Goal: Transaction & Acquisition: Obtain resource

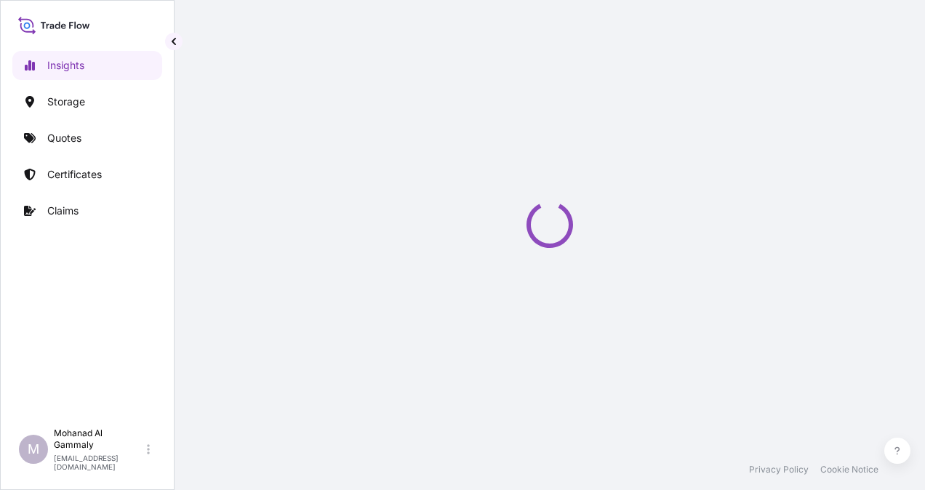
select select "2025"
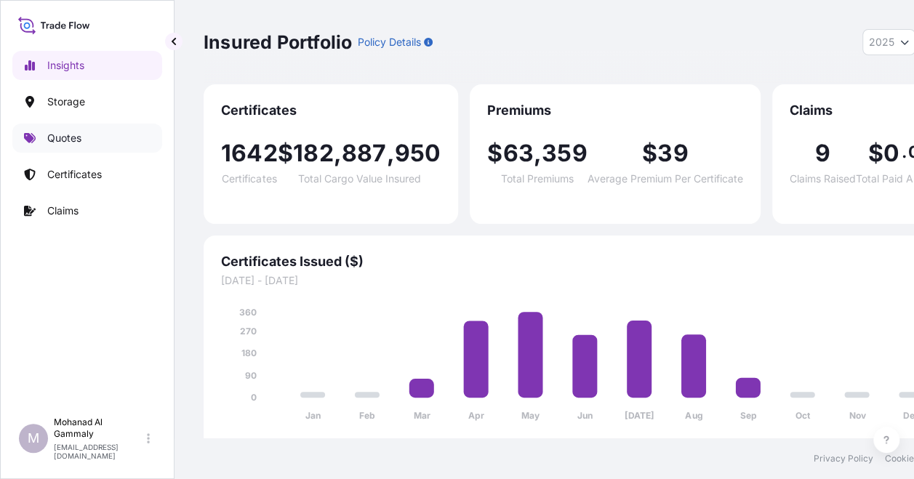
click at [81, 143] on p "Quotes" at bounding box center [64, 138] width 34 height 15
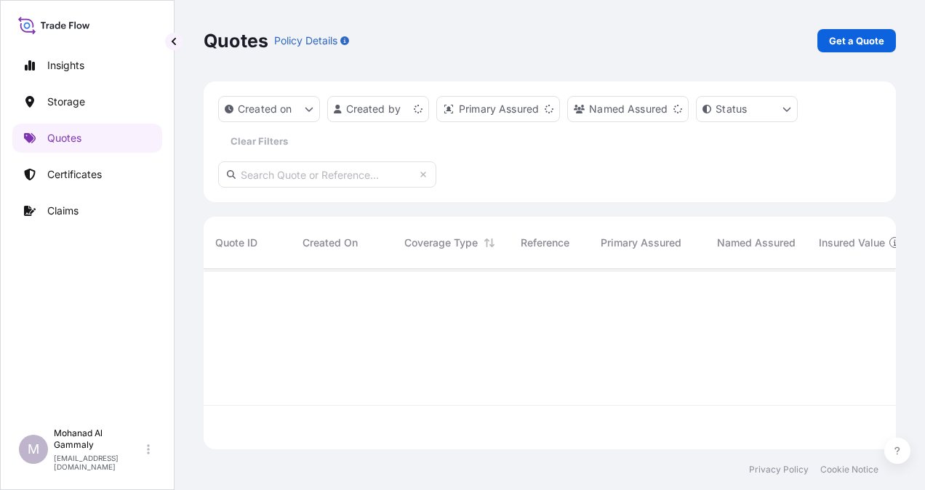
scroll to position [177, 681]
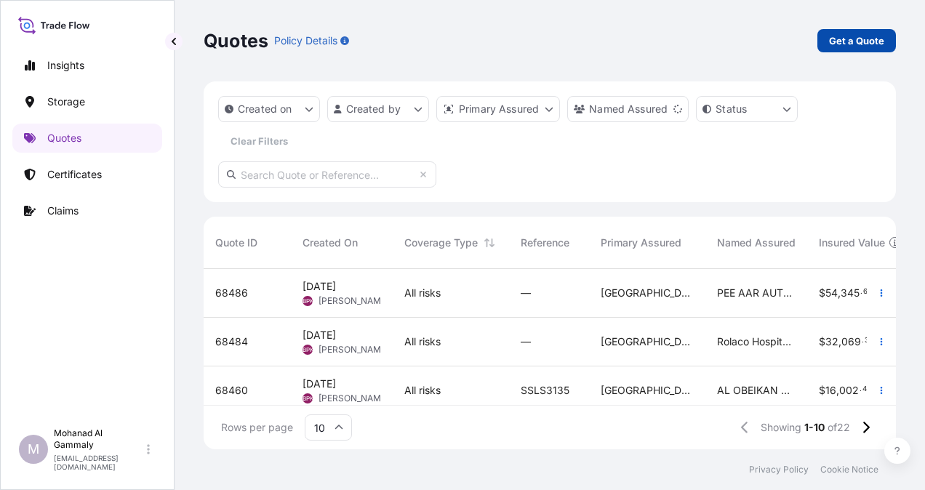
click at [855, 43] on p "Get a Quote" at bounding box center [856, 40] width 55 height 15
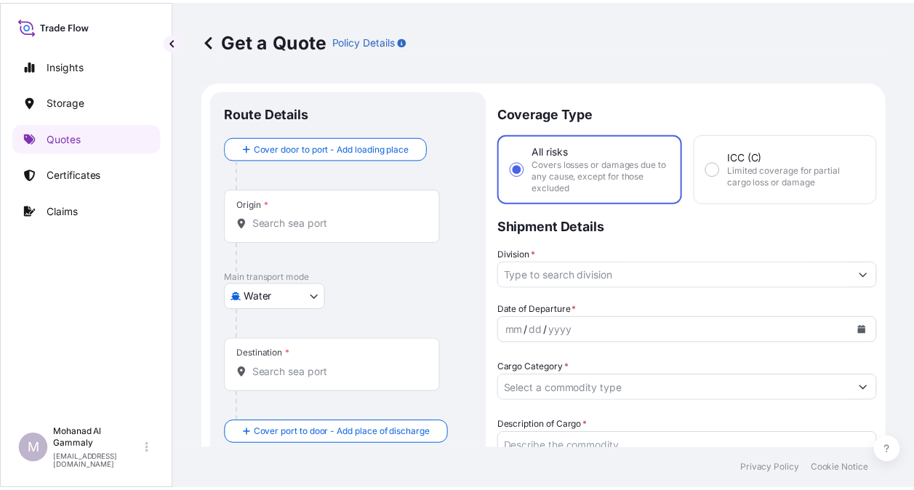
scroll to position [23, 0]
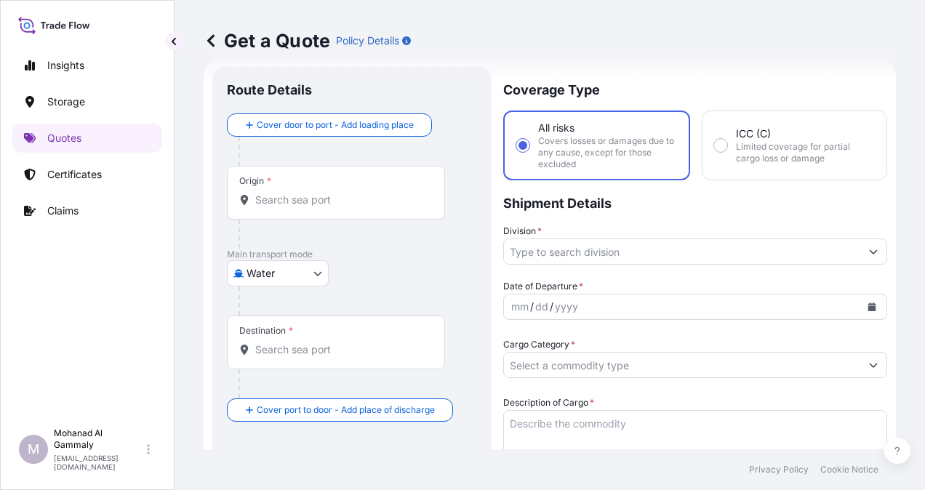
click at [314, 273] on body "Insights Storage Quotes Certificates Claims M Mohanad Al Gammaly [EMAIL_ADDRESS…" at bounding box center [462, 245] width 925 height 490
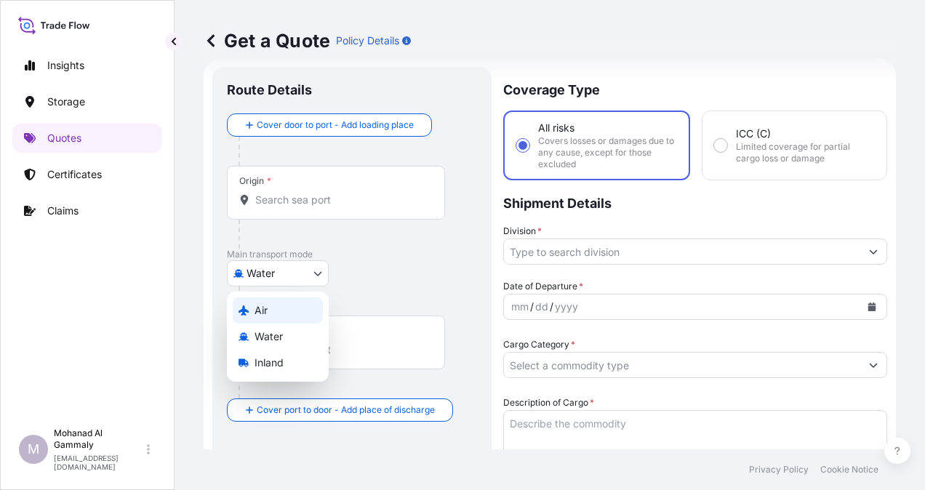
click at [275, 311] on div "Air" at bounding box center [278, 310] width 90 height 26
select select "Air"
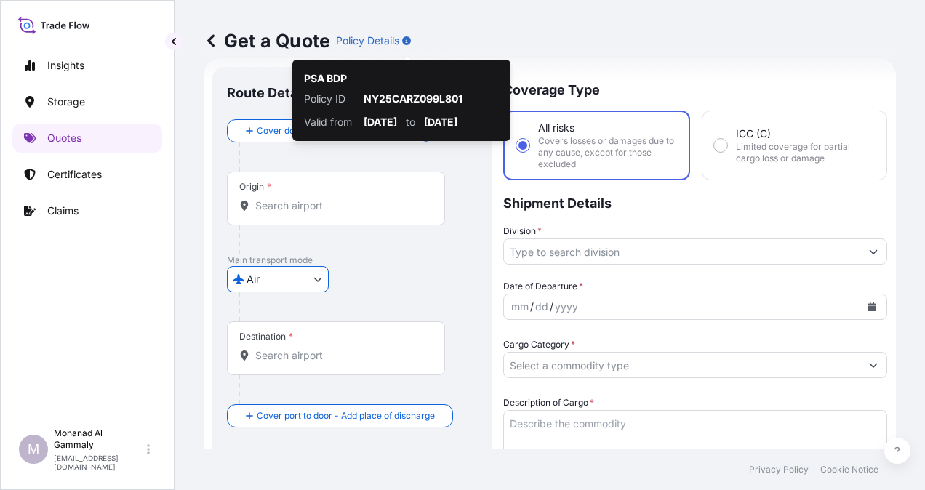
click at [302, 196] on div "Origin *" at bounding box center [336, 199] width 218 height 54
click at [302, 199] on input "Origin *" at bounding box center [341, 206] width 172 height 15
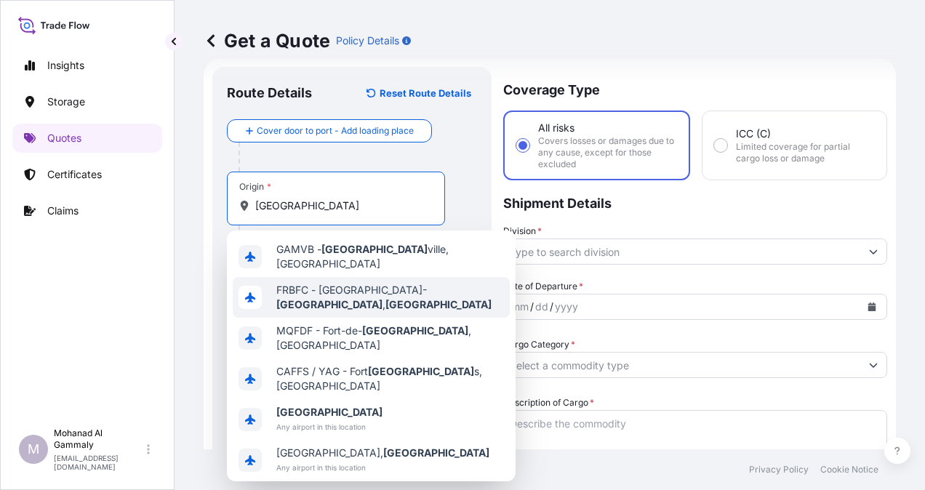
click at [313, 279] on div "FRBFC - [GEOGRAPHIC_DATA]-en- [GEOGRAPHIC_DATA] , [GEOGRAPHIC_DATA]" at bounding box center [371, 297] width 277 height 41
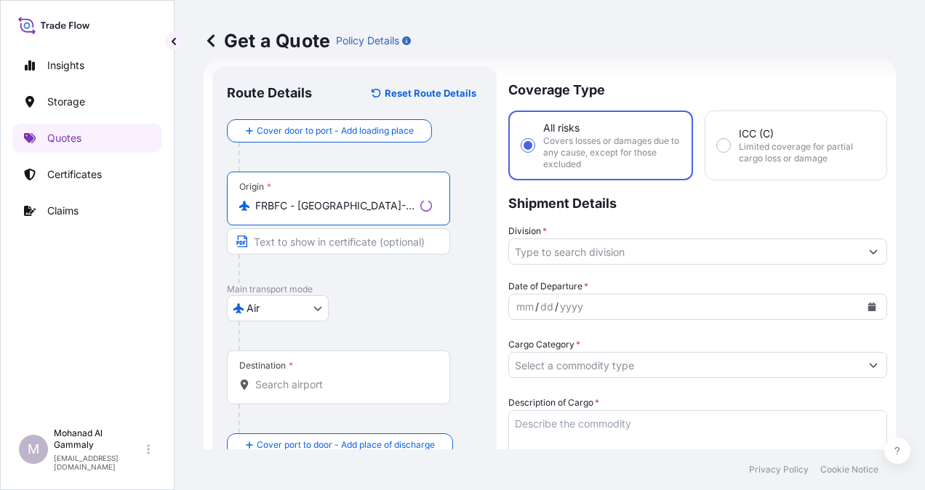
type input "FRBFC - [GEOGRAPHIC_DATA]-en-[GEOGRAPHIC_DATA], [GEOGRAPHIC_DATA]"
click at [287, 372] on div "Destination *" at bounding box center [338, 378] width 223 height 54
click at [287, 377] on input "Destination *" at bounding box center [343, 384] width 177 height 15
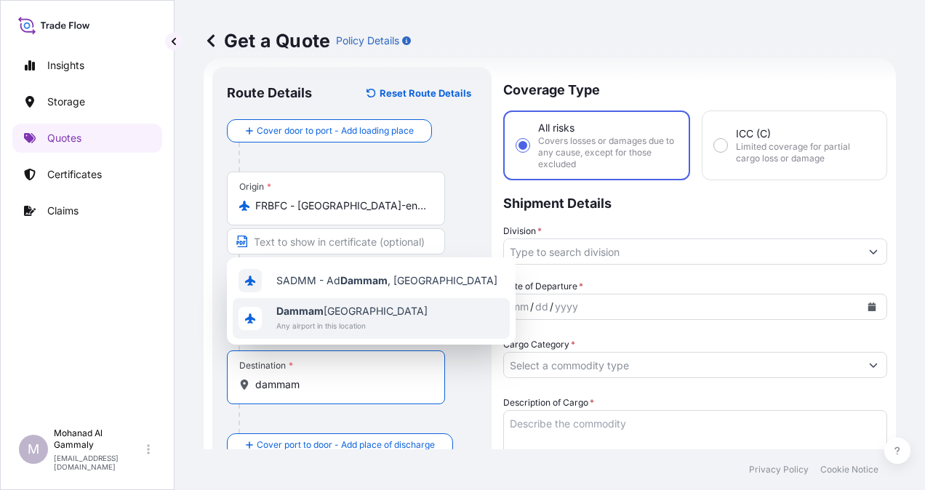
click at [290, 326] on span "Any airport in this location" at bounding box center [351, 326] width 151 height 15
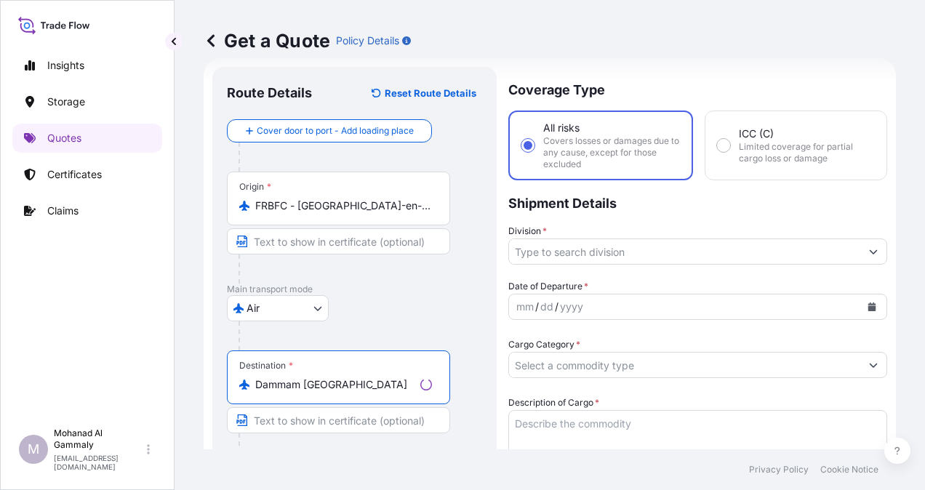
type input "Dammam [GEOGRAPHIC_DATA]"
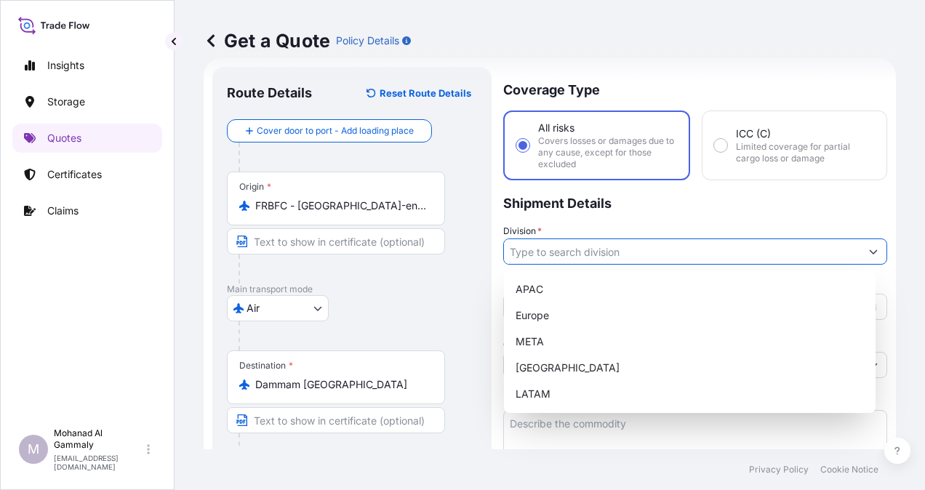
click at [515, 252] on input "Division *" at bounding box center [682, 252] width 356 height 26
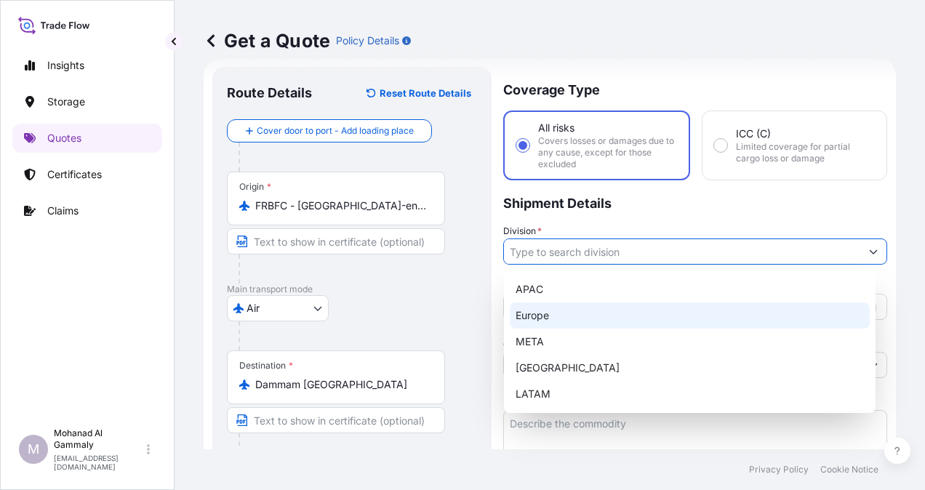
click at [532, 308] on div "Europe" at bounding box center [690, 316] width 360 height 26
type input "Europe"
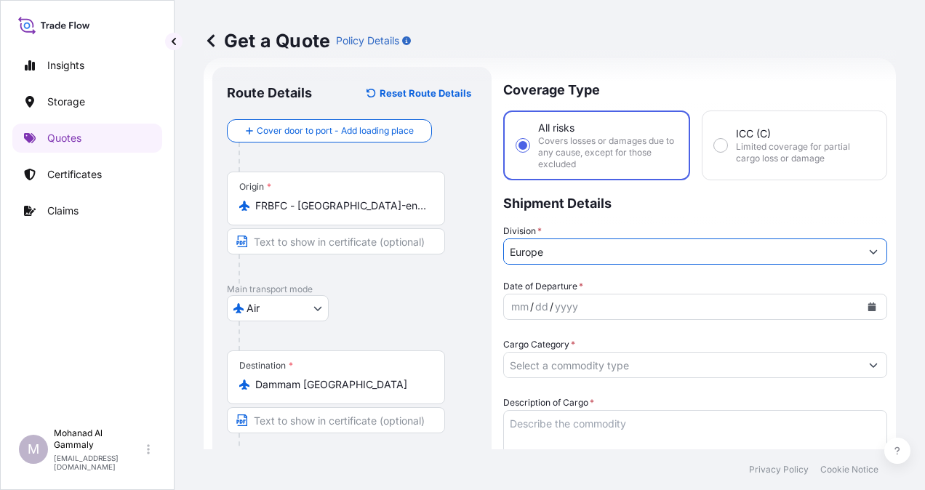
click at [534, 303] on div "dd" at bounding box center [542, 306] width 16 height 17
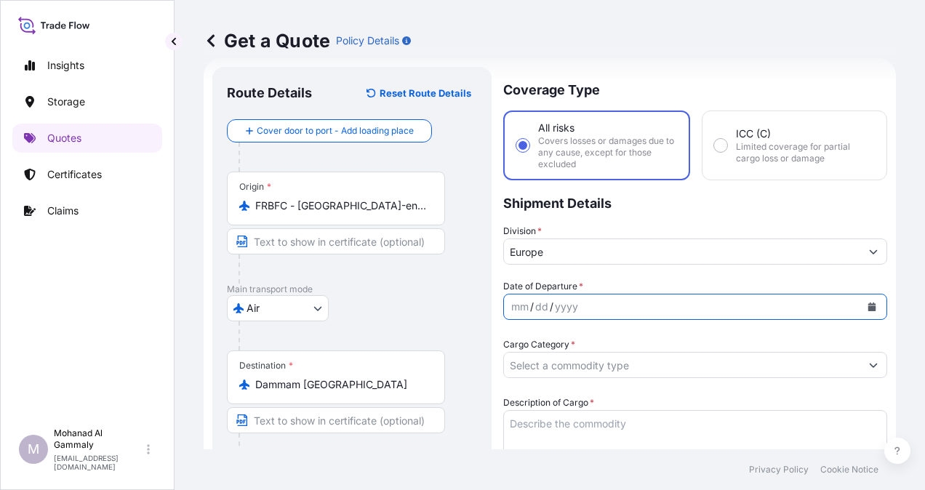
click at [865, 305] on button "Calendar" at bounding box center [871, 306] width 23 height 23
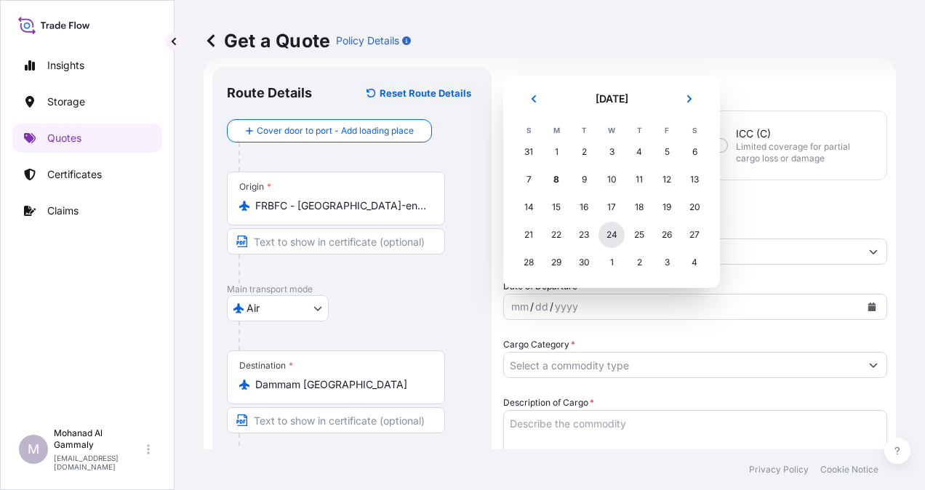
click at [614, 230] on div "24" at bounding box center [612, 235] width 26 height 26
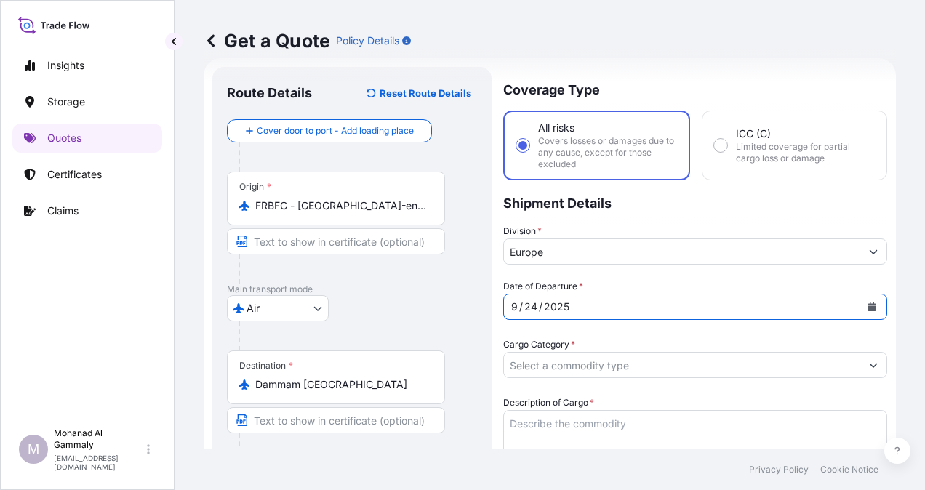
click at [860, 306] on button "Calendar" at bounding box center [871, 306] width 23 height 23
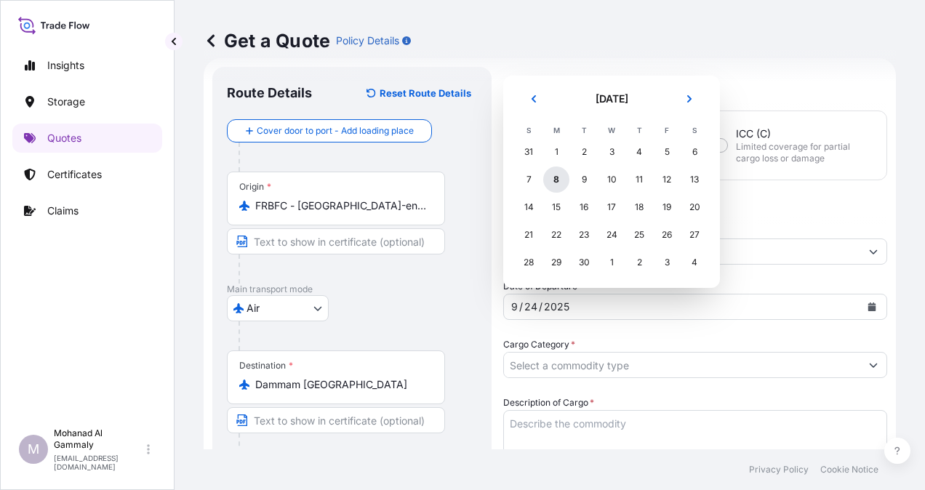
click at [553, 175] on div "8" at bounding box center [556, 180] width 26 height 26
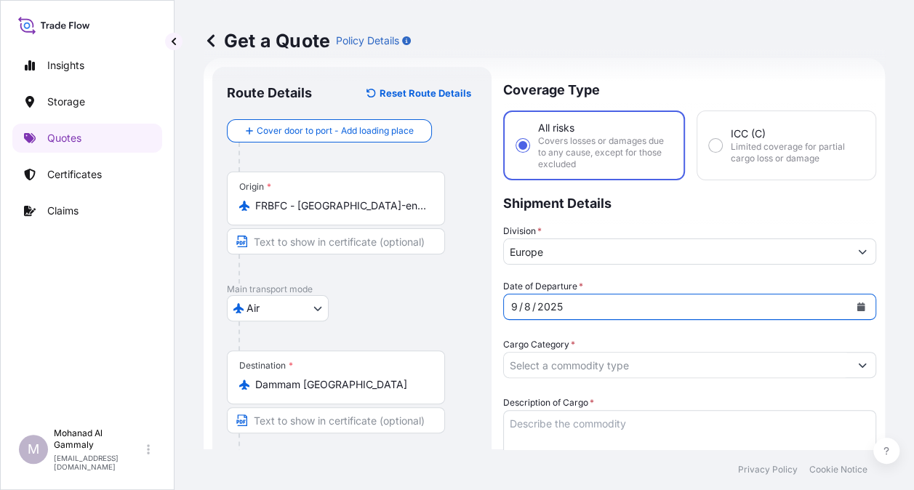
click at [583, 361] on input "Cargo Category *" at bounding box center [676, 365] width 345 height 26
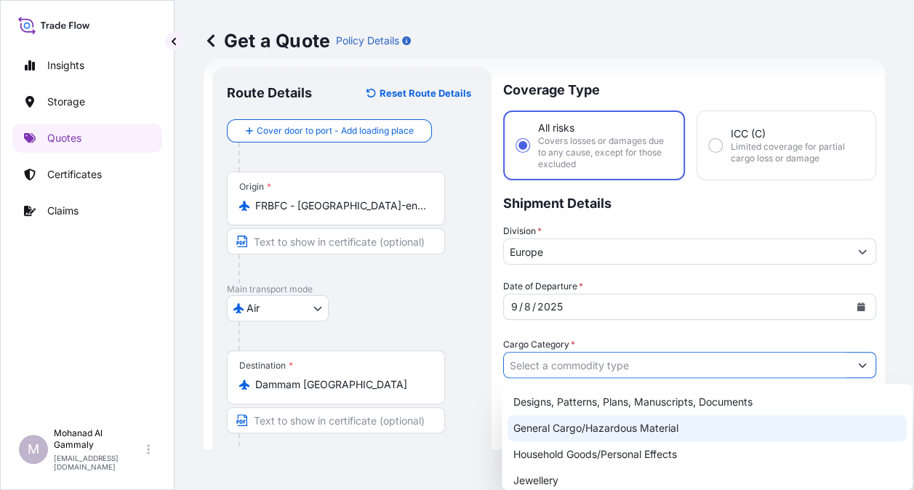
scroll to position [145, 0]
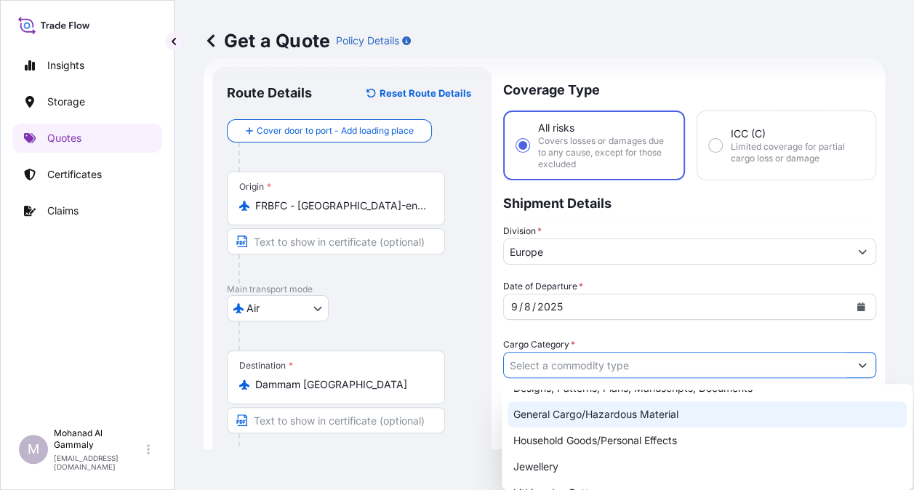
click at [569, 420] on div "General Cargo/Hazardous Material" at bounding box center [707, 414] width 399 height 26
type input "General Cargo/Hazardous Material"
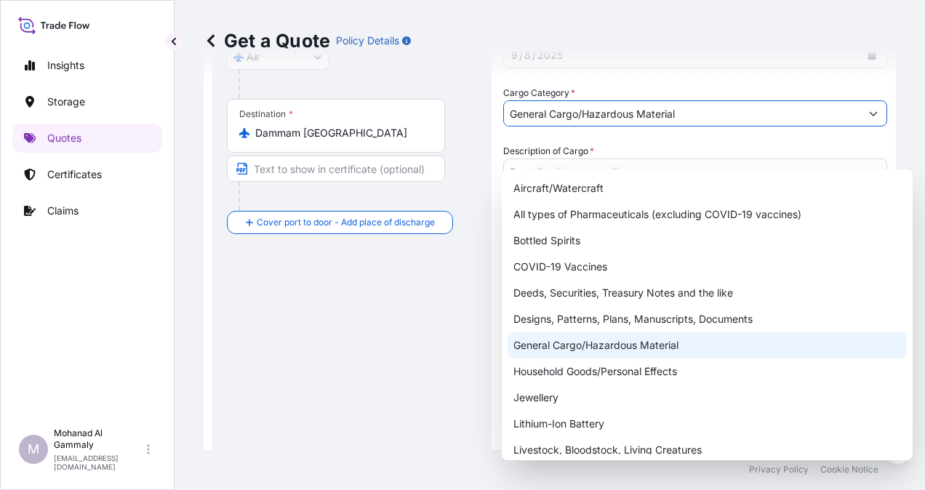
scroll to position [314, 0]
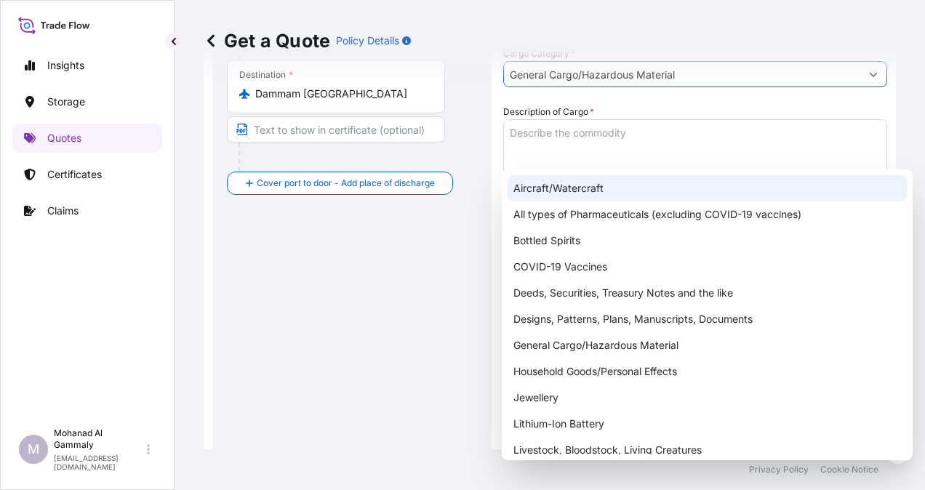
click at [649, 112] on div "Description of Cargo *" at bounding box center [695, 147] width 384 height 84
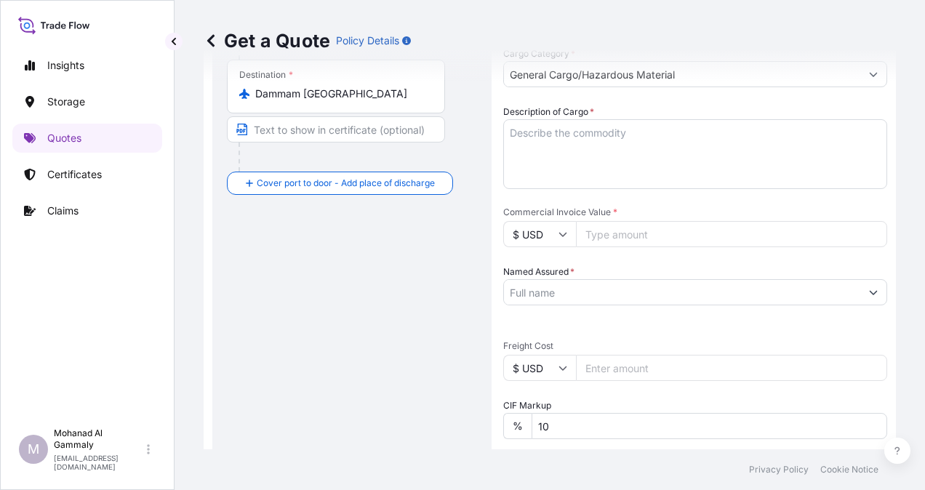
click at [596, 140] on textarea "Description of Cargo *" at bounding box center [695, 154] width 384 height 70
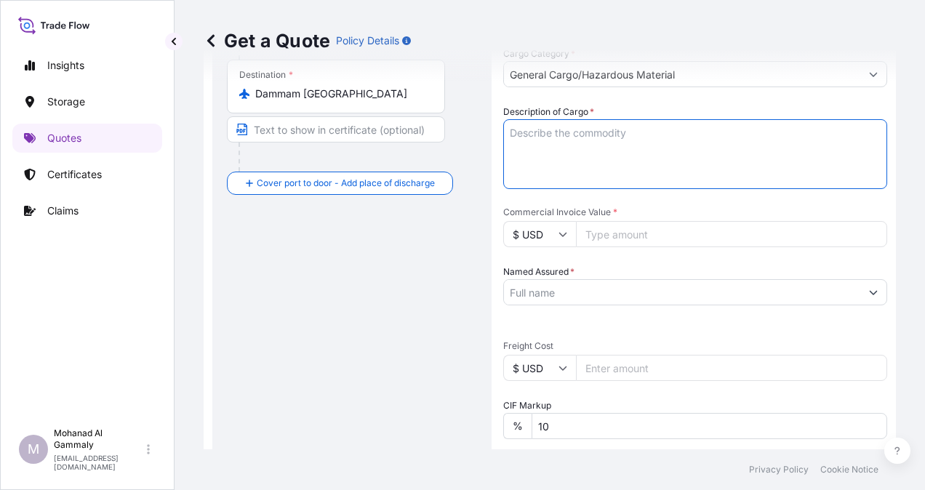
paste textarea "UNLOADING CRYO LOX/MP/ND40/40BAR"
type textarea "UNLOADING CRYO LOX/MP/ND40/40BAR"
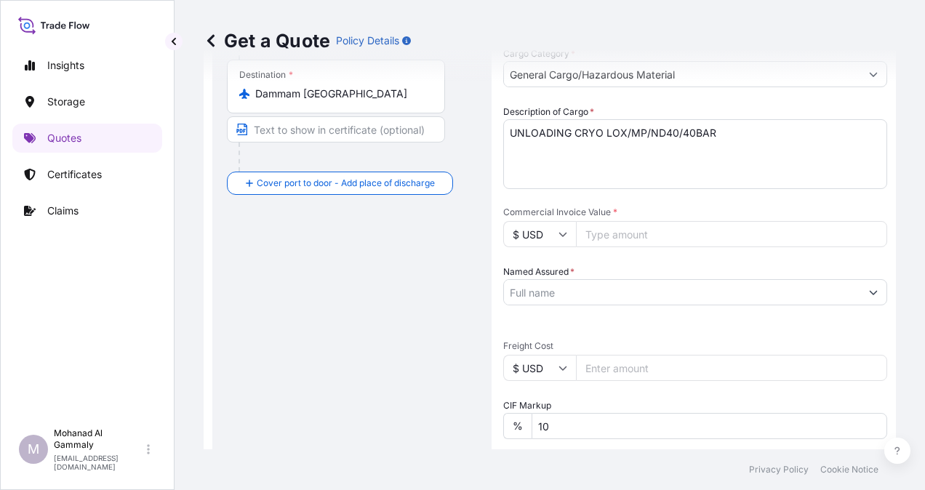
click at [563, 236] on icon at bounding box center [563, 235] width 8 height 4
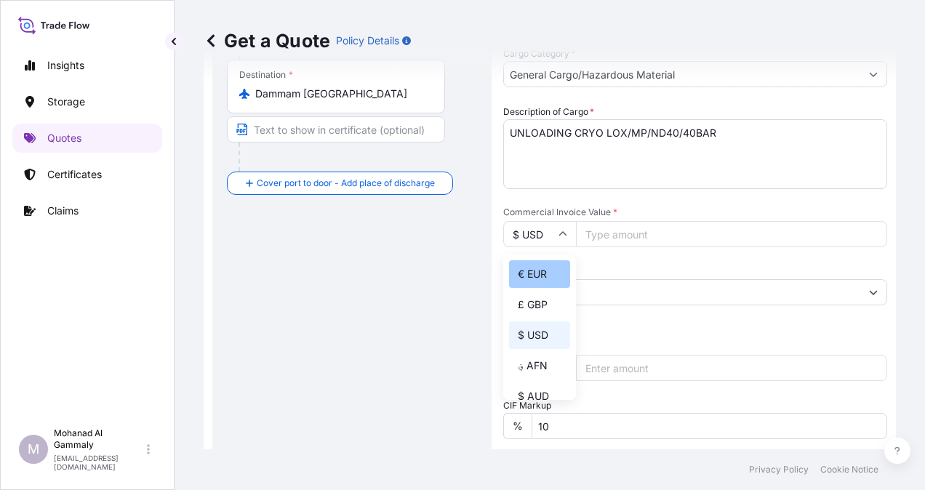
click at [539, 269] on div "€ EUR" at bounding box center [539, 274] width 61 height 28
type input "€ EUR"
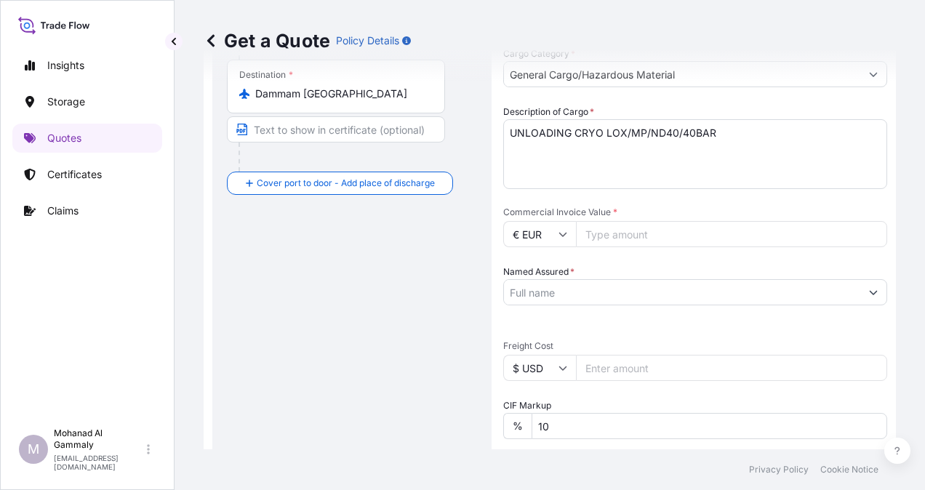
click at [624, 237] on input "Commercial Invoice Value *" at bounding box center [731, 234] width 311 height 26
paste input "633000"
type input "633000"
click at [665, 192] on div "Date of Departure * [DATE] Cargo Category * General Cargo/Hazardous Material De…" at bounding box center [695, 330] width 384 height 684
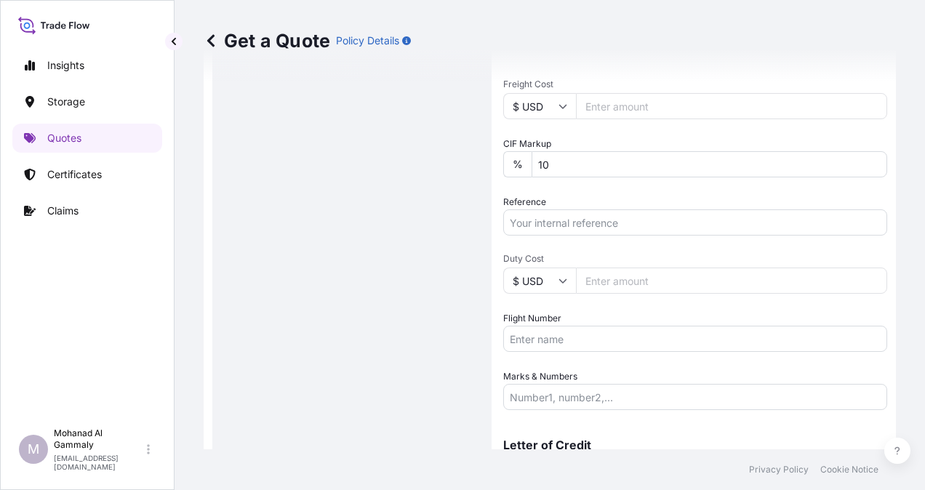
scroll to position [605, 0]
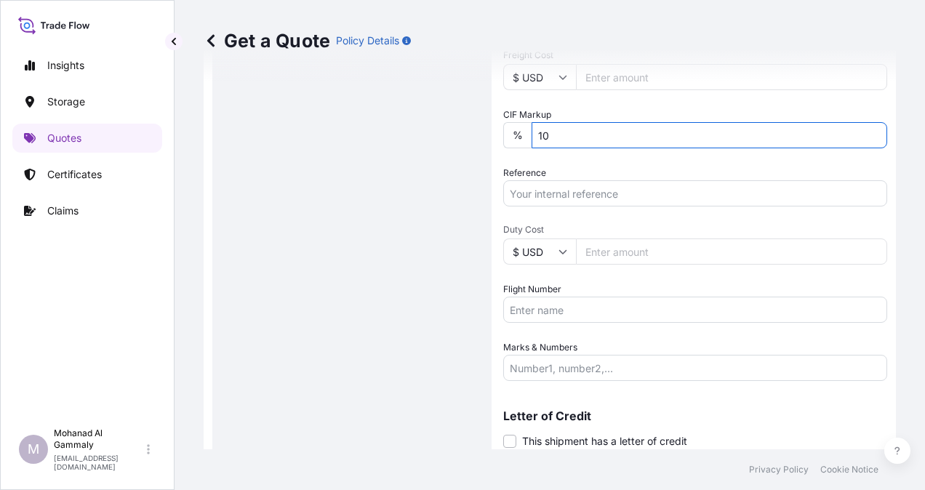
click at [577, 140] on input "10" at bounding box center [710, 135] width 356 height 26
type input "1"
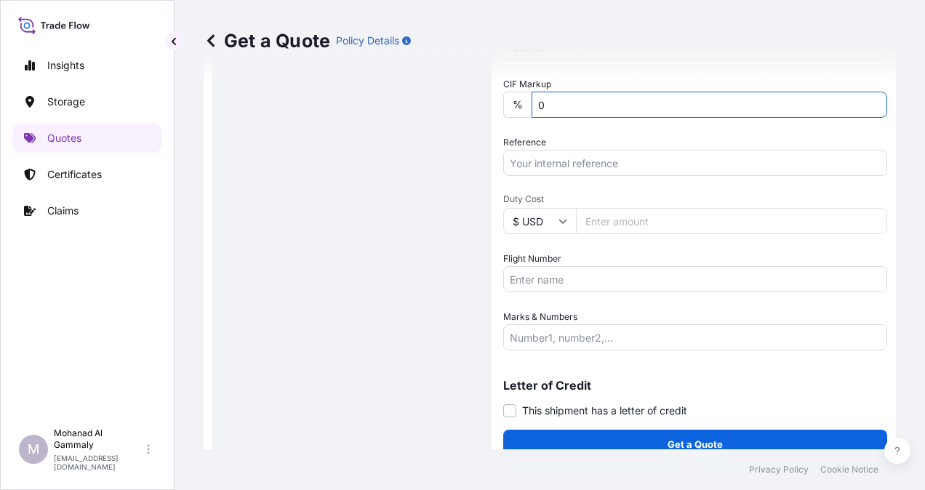
scroll to position [653, 0]
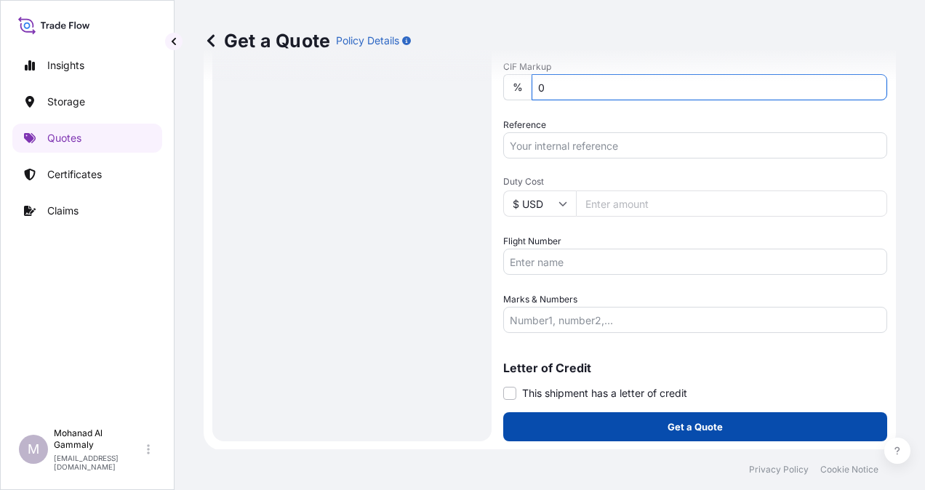
type input "0"
click at [691, 420] on p "Get a Quote" at bounding box center [695, 427] width 55 height 15
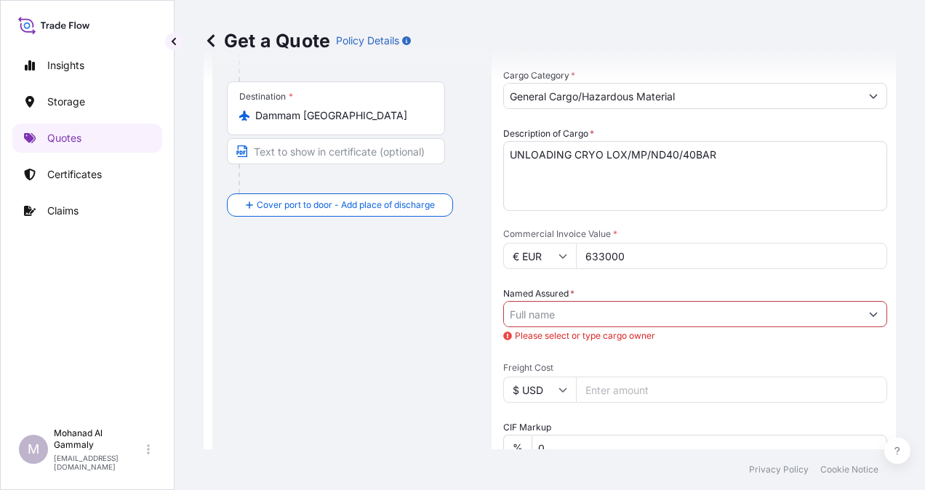
scroll to position [289, 0]
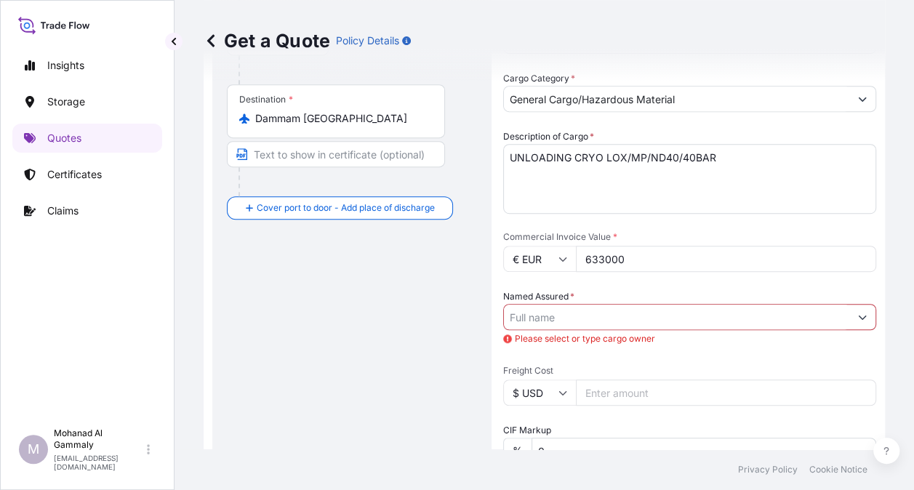
click at [551, 313] on input "Named Assured *" at bounding box center [676, 317] width 345 height 26
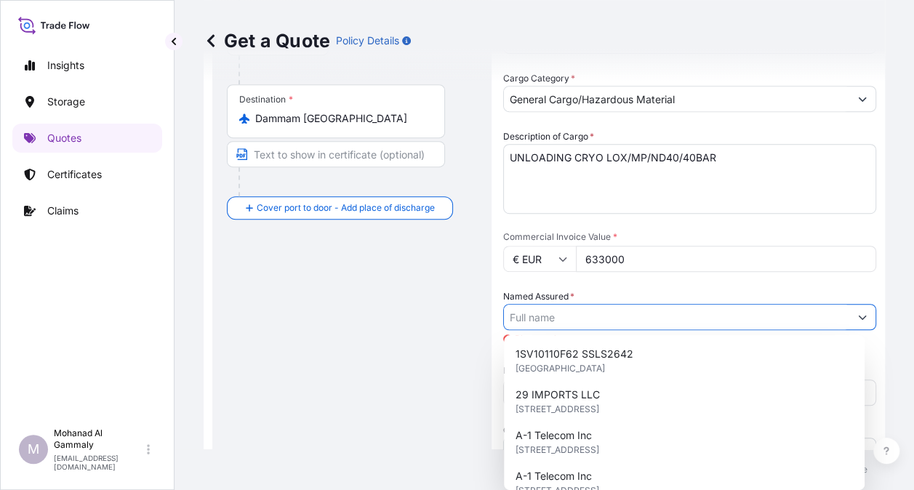
paste input "AIR LIQUIDE ARABIA"
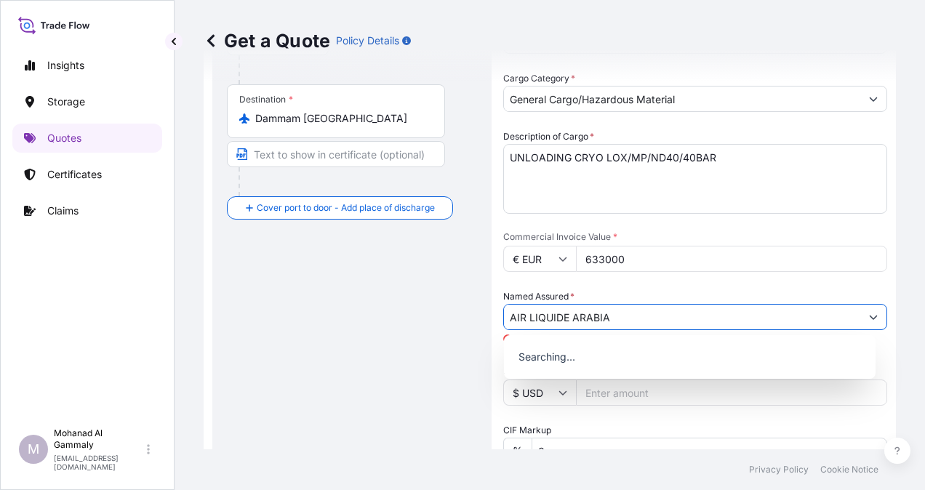
type input "AIR LIQUIDE ARABIA"
click at [678, 289] on div "Named Assured * AIR LIQUIDE ARABIA Please select or type cargo owner" at bounding box center [695, 309] width 384 height 41
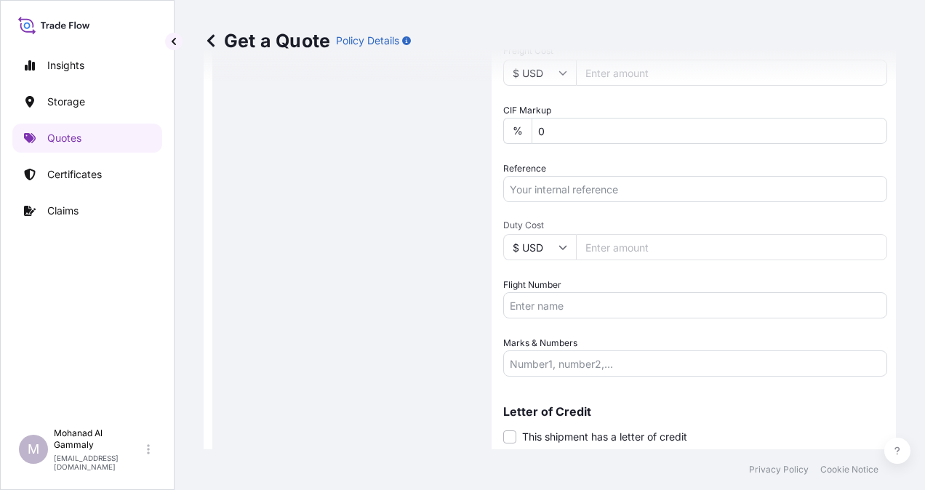
scroll to position [653, 0]
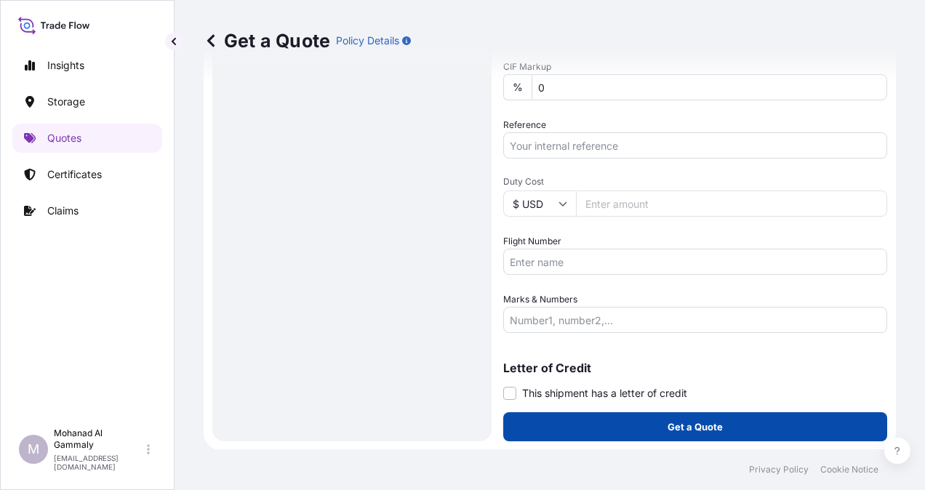
click at [703, 416] on button "Get a Quote" at bounding box center [695, 426] width 384 height 29
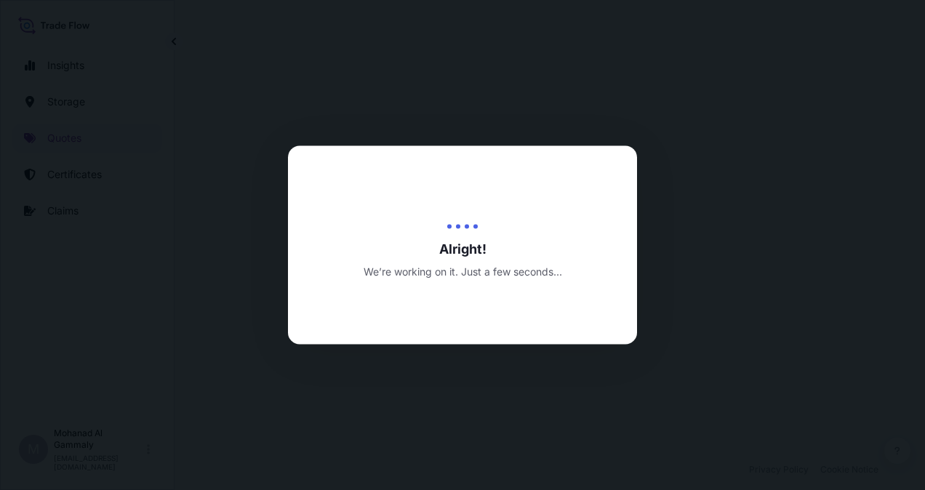
select select "Air"
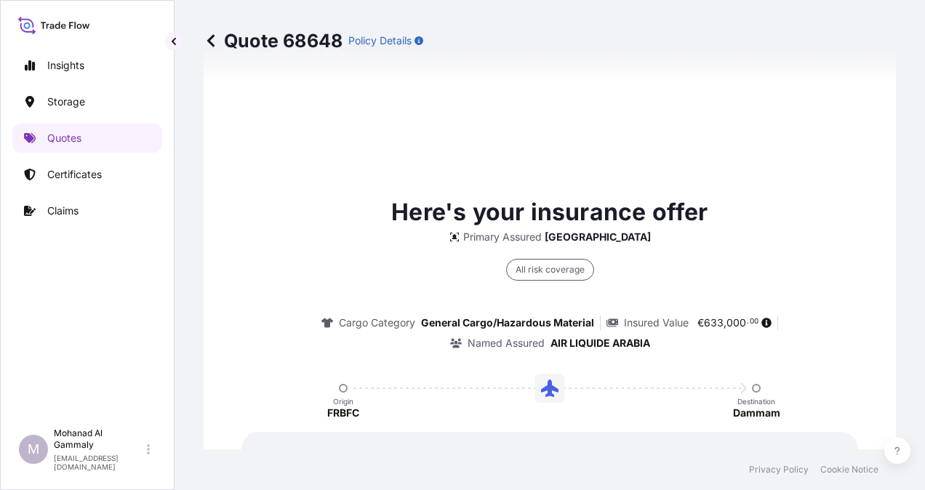
scroll to position [1553, 0]
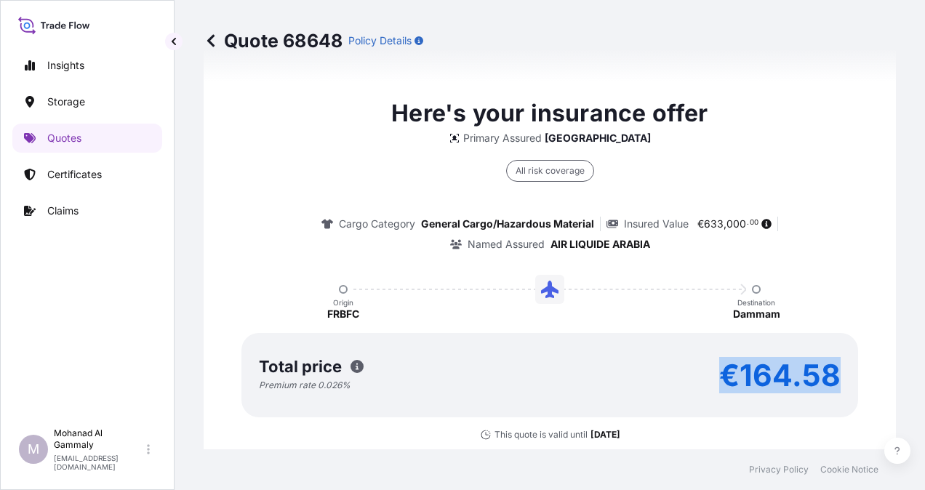
drag, startPoint x: 715, startPoint y: 373, endPoint x: 834, endPoint y: 375, distance: 119.3
click at [834, 375] on p "€164.58" at bounding box center [779, 375] width 121 height 23
copy p "€164.58"
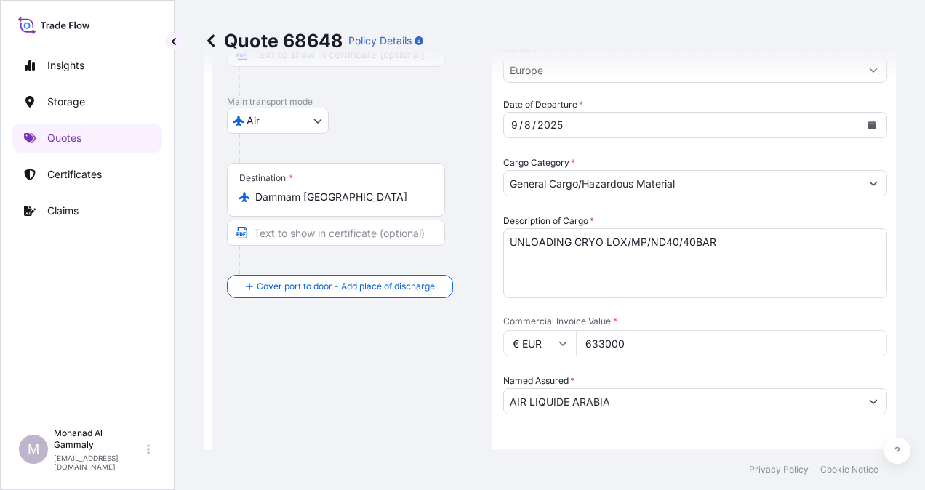
scroll to position [218, 0]
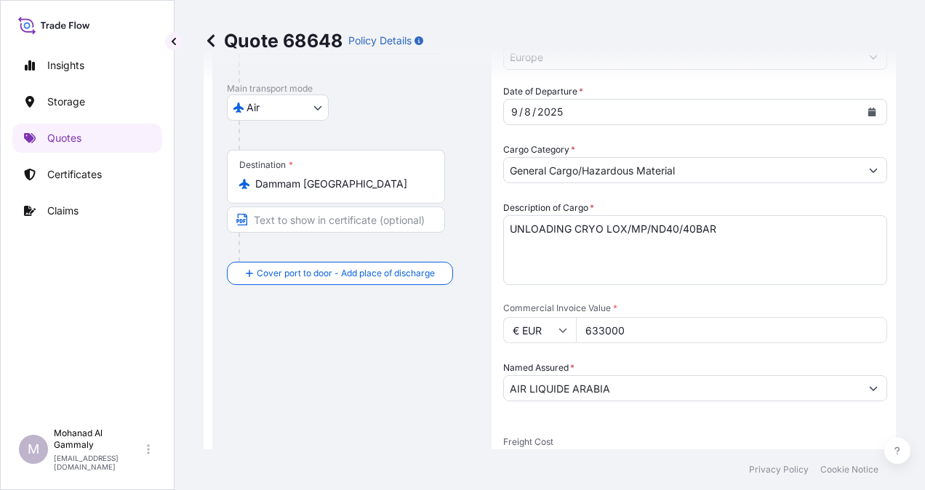
click at [663, 326] on input "633000" at bounding box center [731, 330] width 311 height 26
type input "6"
type input "633000"
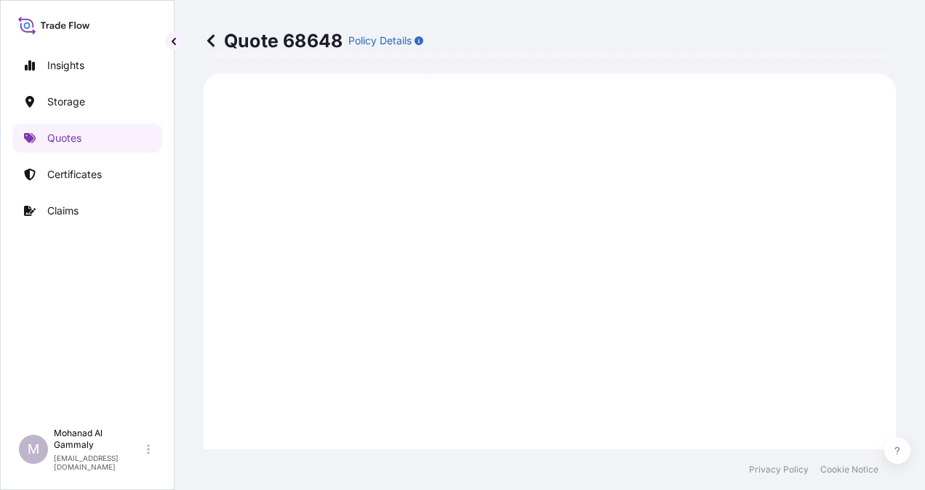
select select "Air"
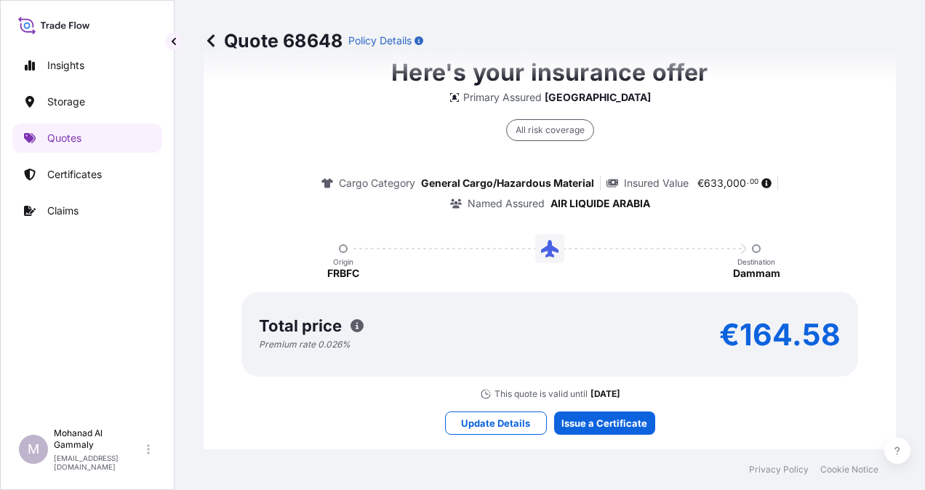
scroll to position [1626, 0]
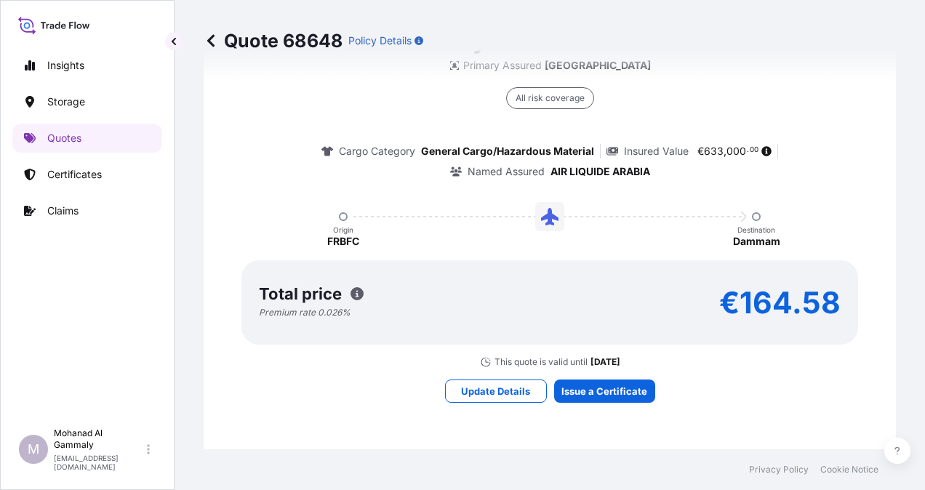
click at [538, 452] on footer "Privacy Policy Cookie Notice" at bounding box center [550, 469] width 751 height 41
